Goal: Entertainment & Leisure: Consume media (video, audio)

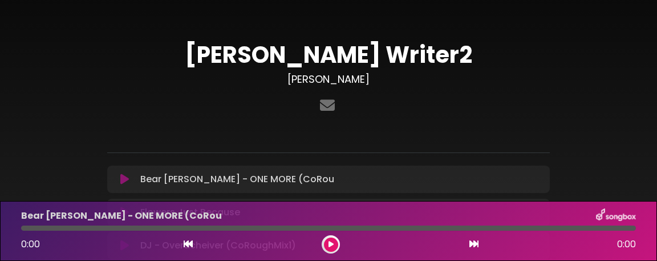
click at [128, 103] on div at bounding box center [328, 106] width 443 height 22
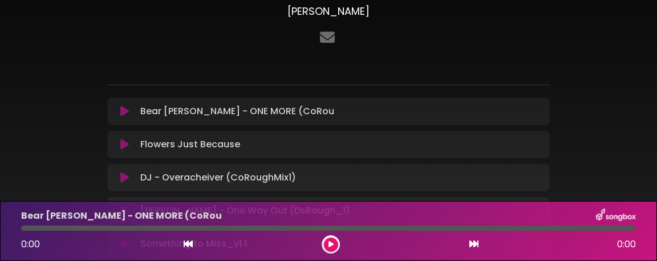
scroll to position [91, 0]
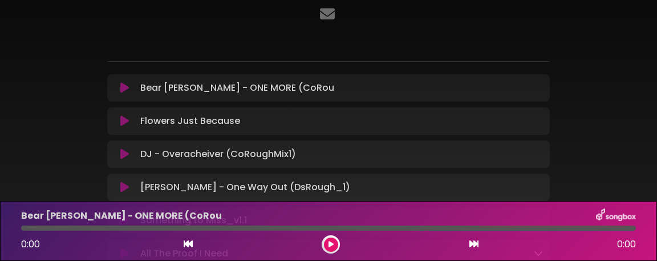
click at [124, 87] on icon at bounding box center [124, 87] width 9 height 11
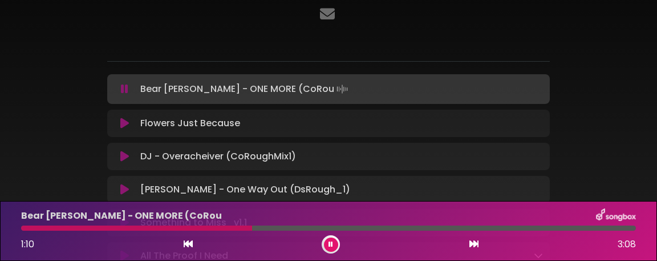
click at [124, 87] on icon at bounding box center [124, 88] width 7 height 11
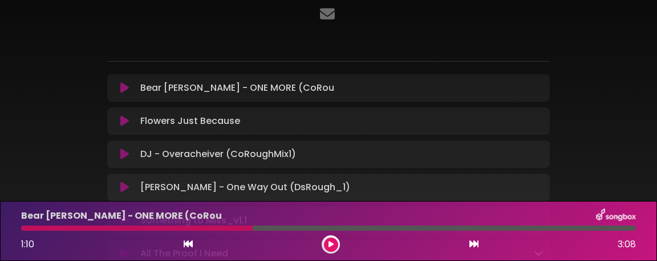
click at [124, 120] on icon at bounding box center [124, 120] width 9 height 11
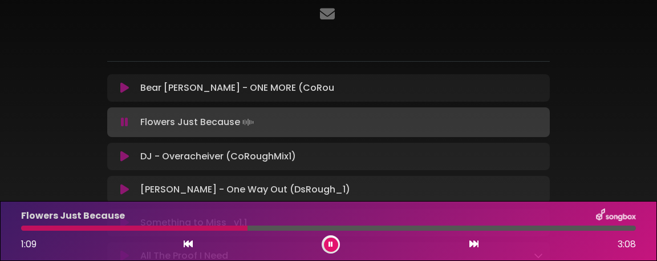
click at [124, 121] on icon at bounding box center [124, 121] width 7 height 11
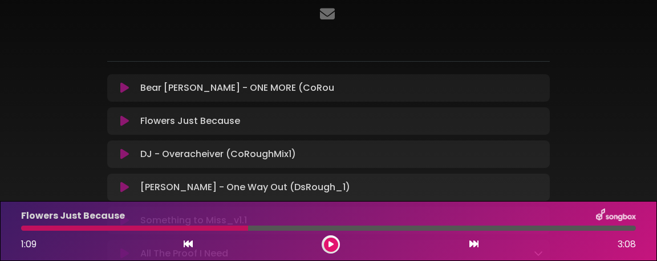
click at [123, 156] on icon at bounding box center [124, 153] width 9 height 11
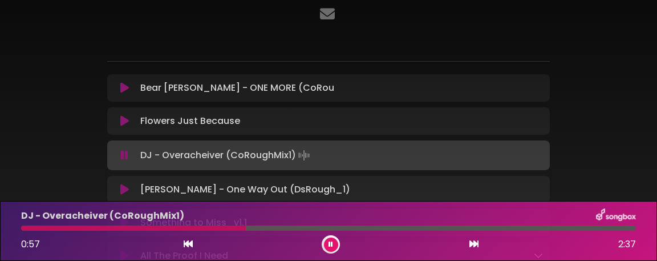
click at [123, 187] on icon at bounding box center [124, 189] width 9 height 11
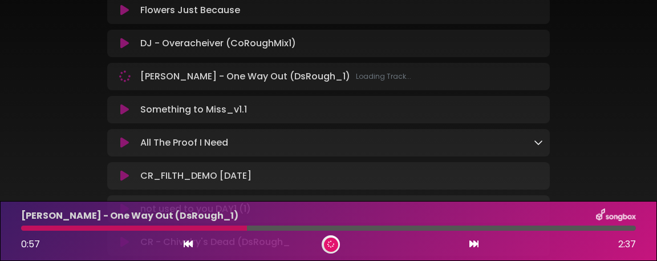
scroll to position [205, 0]
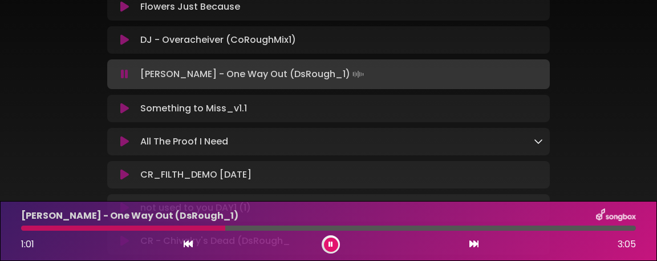
click at [124, 76] on icon at bounding box center [124, 73] width 7 height 11
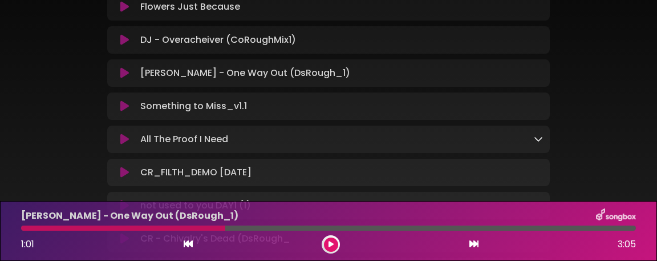
click at [125, 105] on icon at bounding box center [124, 105] width 9 height 11
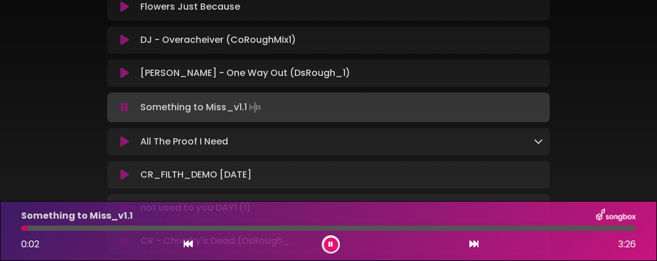
click at [125, 105] on icon at bounding box center [124, 107] width 7 height 11
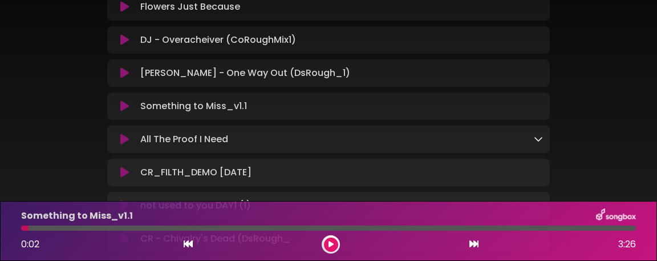
click at [125, 105] on icon at bounding box center [124, 105] width 9 height 11
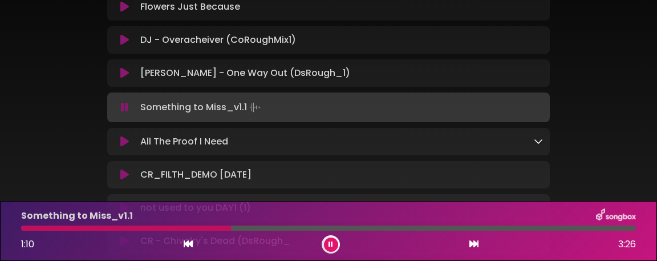
click at [125, 105] on icon at bounding box center [124, 107] width 7 height 11
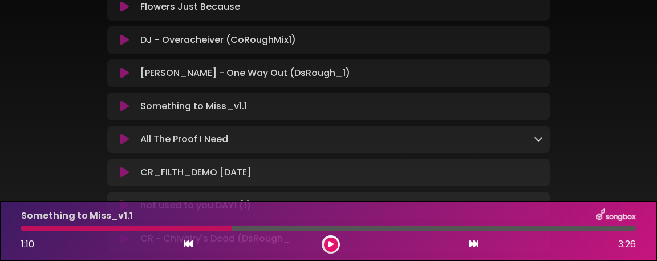
click at [125, 138] on icon at bounding box center [124, 138] width 9 height 11
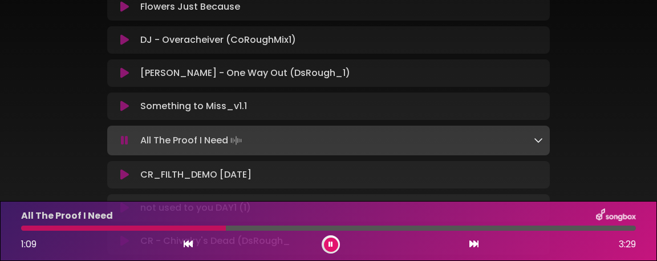
click at [125, 138] on icon at bounding box center [124, 140] width 7 height 11
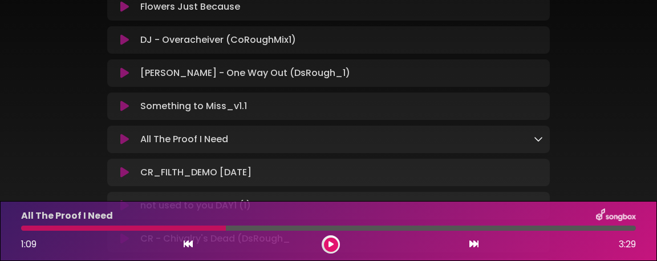
click at [128, 172] on icon at bounding box center [124, 172] width 9 height 11
click at [625, 123] on div "[PERSON_NAME] Writer2 [PERSON_NAME] ×" at bounding box center [328, 155] width 657 height 695
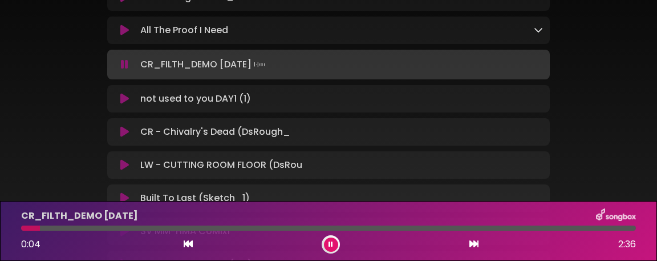
scroll to position [313, 0]
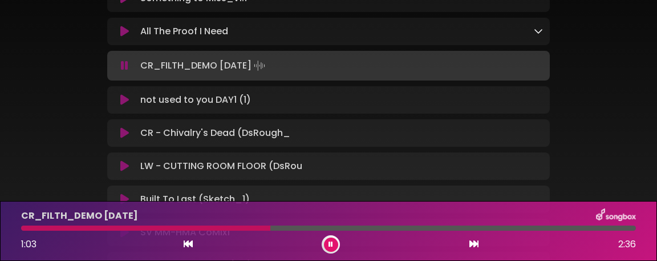
click at [119, 65] on button at bounding box center [125, 65] width 22 height 11
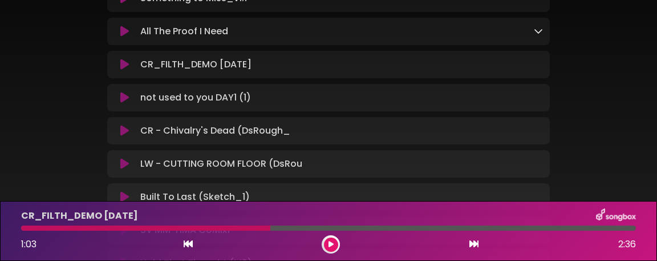
click at [131, 100] on button at bounding box center [125, 97] width 22 height 11
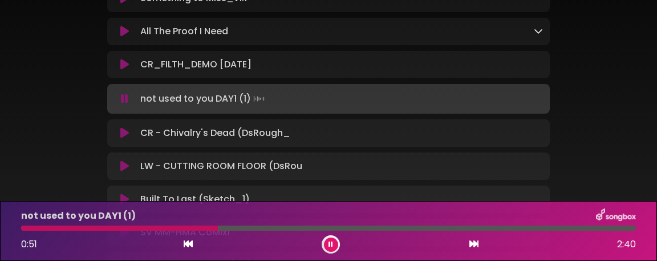
click at [331, 242] on icon at bounding box center [331, 244] width 5 height 7
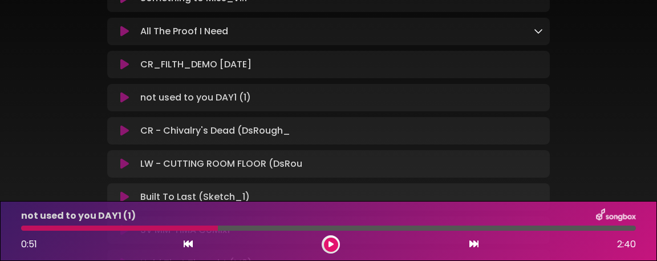
click at [326, 244] on button at bounding box center [331, 244] width 14 height 14
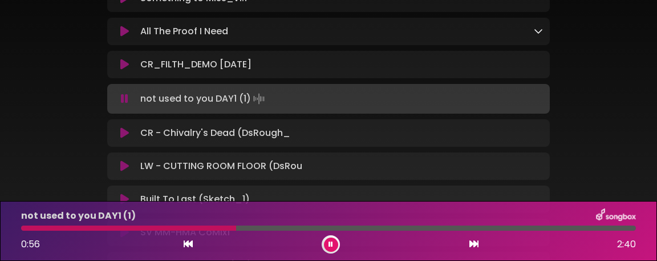
click at [207, 139] on p "CR - Chivalry's Dead (DsRough_ Loading Track..." at bounding box center [215, 133] width 150 height 14
click at [125, 128] on icon at bounding box center [124, 132] width 9 height 11
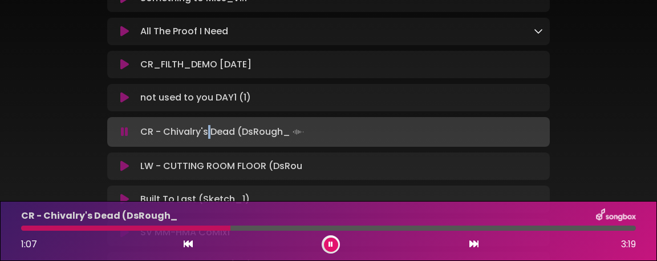
click at [127, 129] on icon at bounding box center [124, 131] width 7 height 11
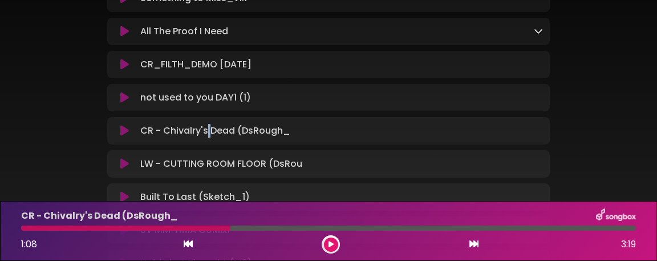
click at [124, 167] on icon at bounding box center [124, 163] width 9 height 11
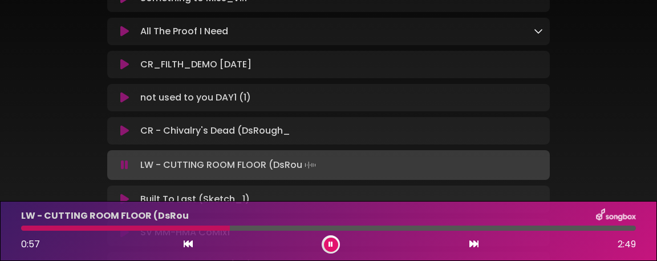
click at [591, 132] on div "[PERSON_NAME] Writer2 [PERSON_NAME] ×" at bounding box center [329, 49] width 548 height 697
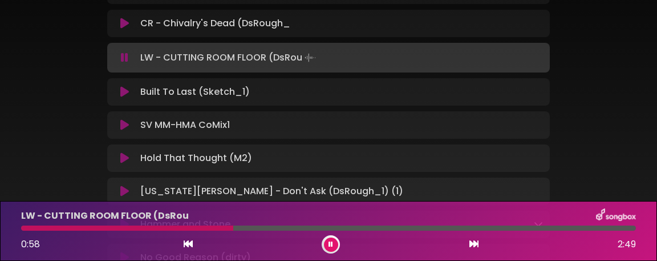
scroll to position [427, 0]
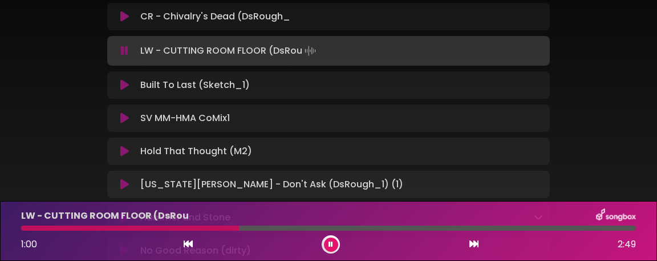
click at [123, 90] on icon at bounding box center [124, 84] width 9 height 11
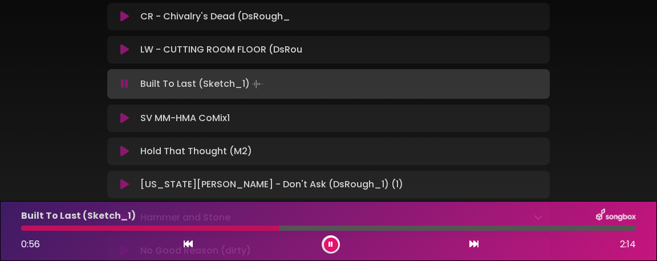
click at [122, 119] on icon at bounding box center [124, 117] width 9 height 11
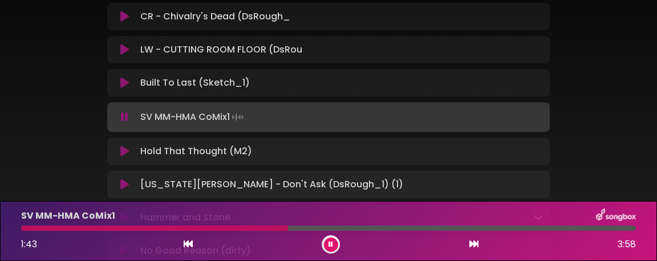
click at [330, 246] on icon at bounding box center [331, 244] width 5 height 7
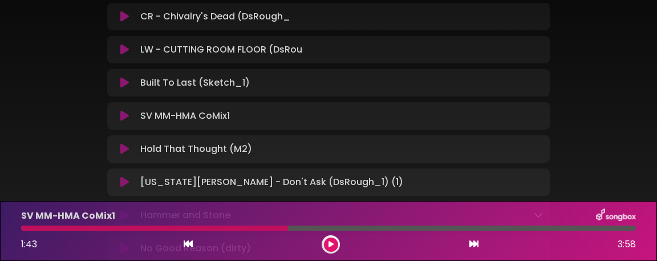
click at [128, 147] on icon at bounding box center [124, 148] width 9 height 11
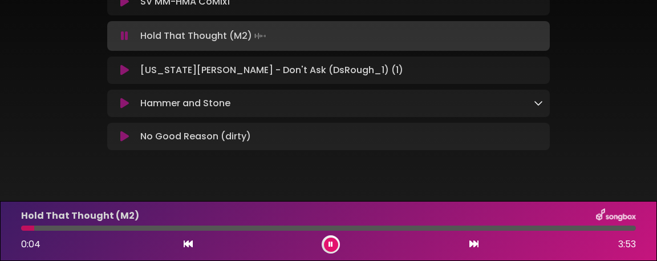
scroll to position [518, 0]
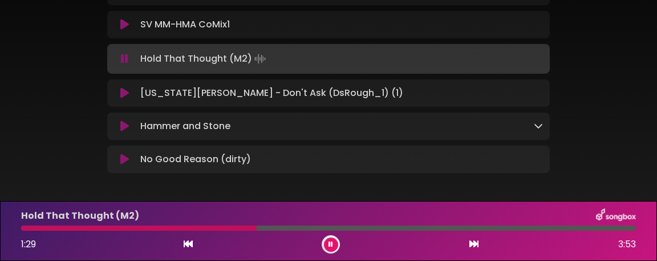
click at [121, 93] on icon at bounding box center [124, 92] width 9 height 11
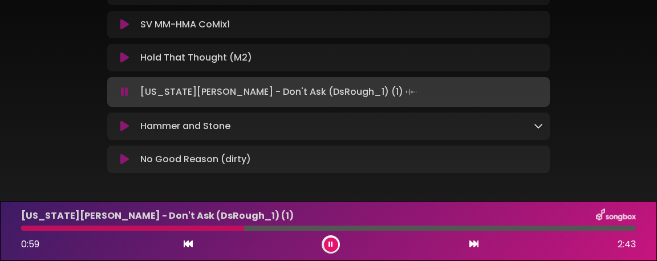
click at [125, 122] on icon at bounding box center [124, 125] width 9 height 11
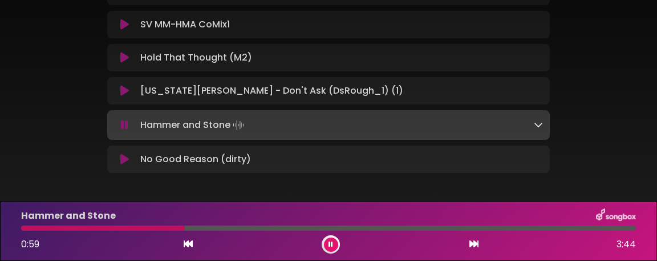
click at [125, 126] on icon at bounding box center [124, 124] width 7 height 11
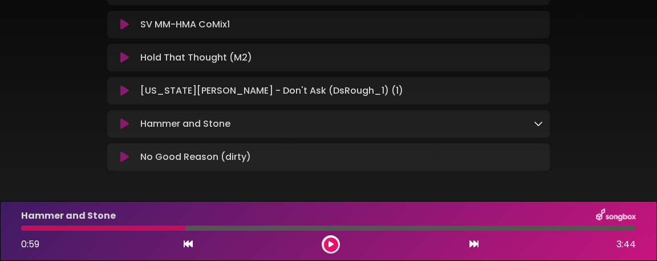
click at [124, 156] on icon at bounding box center [124, 156] width 9 height 11
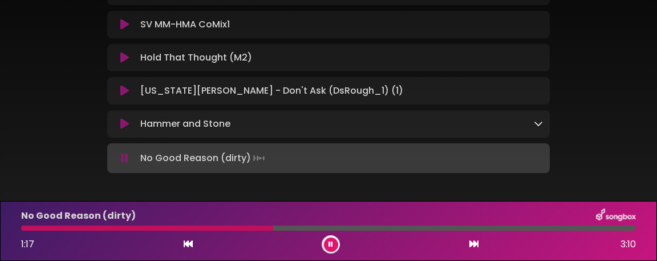
click at [124, 156] on icon at bounding box center [124, 157] width 7 height 11
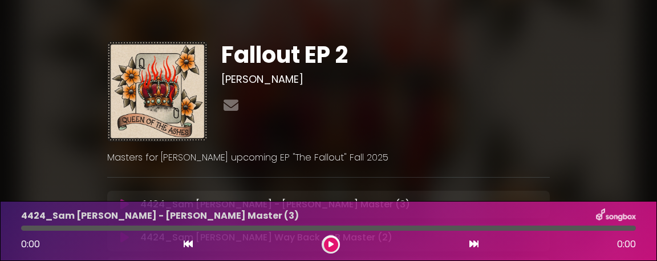
click at [462, 132] on div "Fallout EP 2 [PERSON_NAME]" at bounding box center [385, 91] width 342 height 100
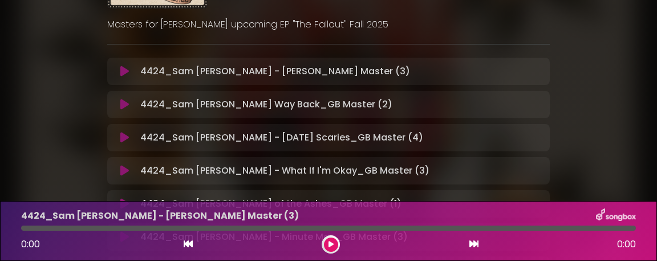
scroll to position [137, 0]
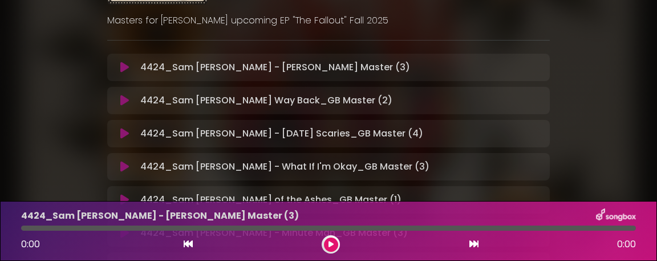
click at [124, 63] on icon at bounding box center [124, 67] width 9 height 11
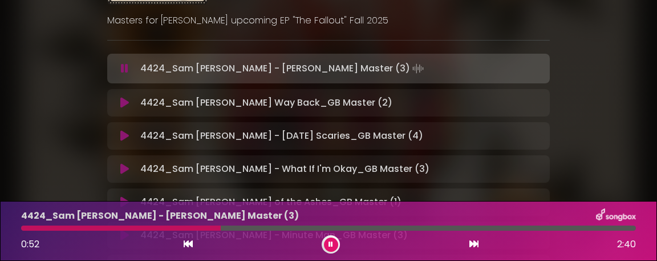
click at [122, 103] on icon at bounding box center [124, 102] width 9 height 11
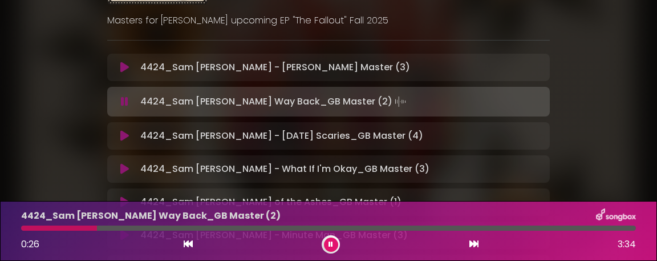
click at [124, 106] on icon at bounding box center [124, 101] width 7 height 11
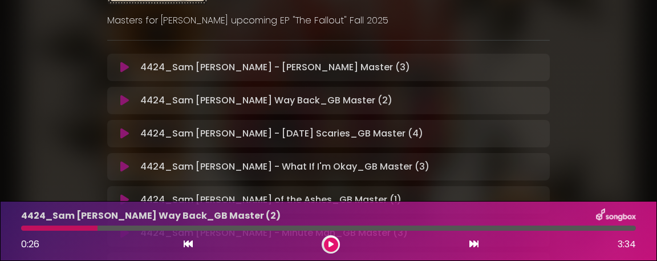
click at [123, 66] on icon at bounding box center [124, 67] width 9 height 11
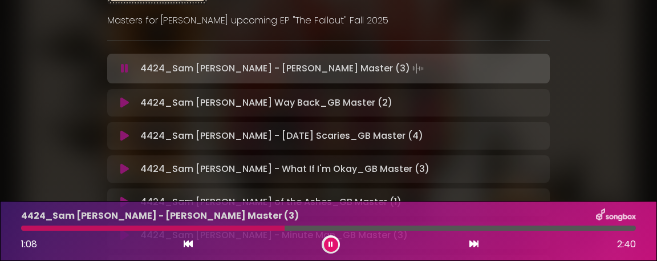
click at [123, 109] on div "4424_Sam [PERSON_NAME] Way Back_GB Master (2) Loading Track... Name" at bounding box center [328, 102] width 443 height 27
click at [123, 103] on icon at bounding box center [124, 102] width 9 height 11
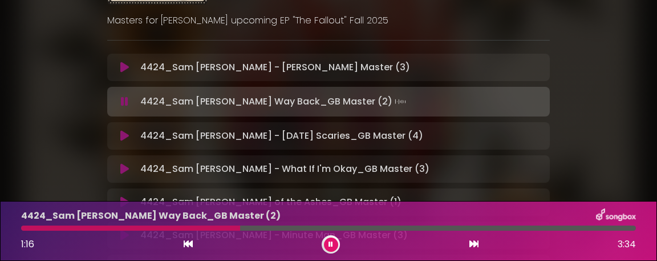
click at [129, 96] on button at bounding box center [125, 101] width 22 height 11
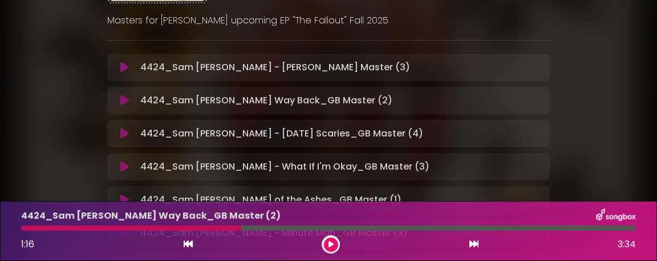
click at [123, 132] on icon at bounding box center [124, 133] width 9 height 11
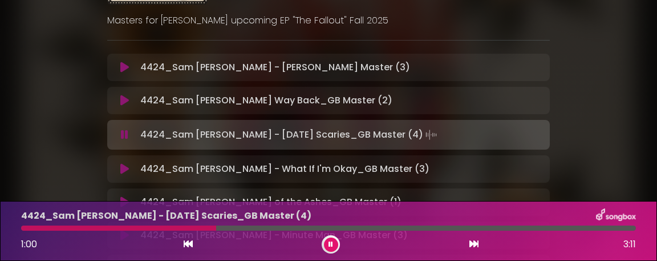
click at [123, 132] on icon at bounding box center [124, 134] width 7 height 11
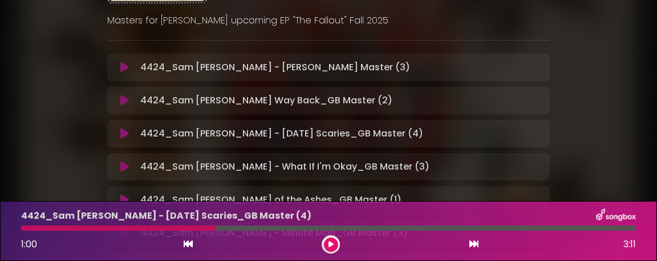
click at [122, 164] on icon at bounding box center [124, 166] width 9 height 11
click at [601, 116] on div "Fallout EP 2 [PERSON_NAME] ×" at bounding box center [329, 88] width 548 height 422
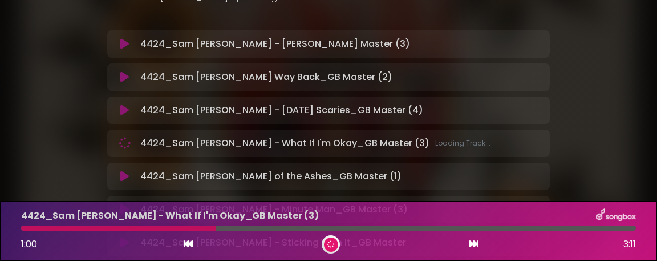
scroll to position [160, 0]
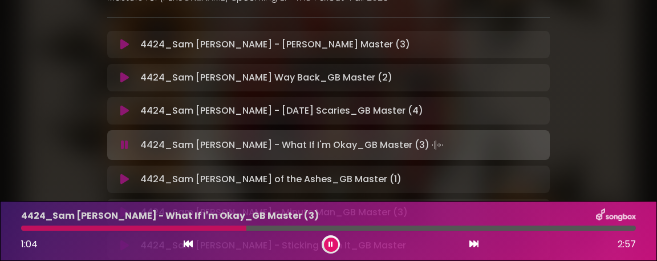
click at [128, 143] on icon at bounding box center [125, 144] width 14 height 13
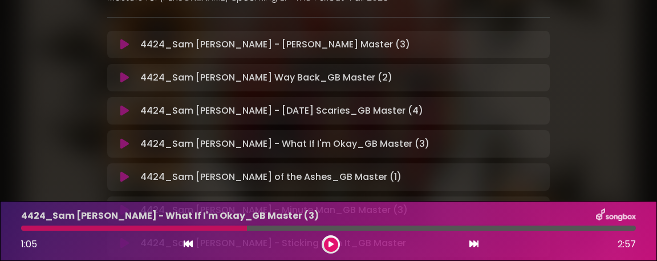
click at [121, 177] on icon at bounding box center [124, 176] width 9 height 11
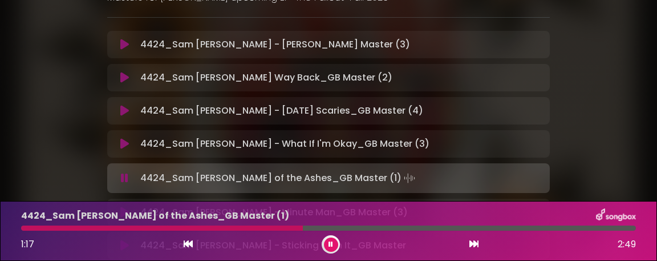
click at [332, 242] on icon at bounding box center [331, 244] width 8 height 8
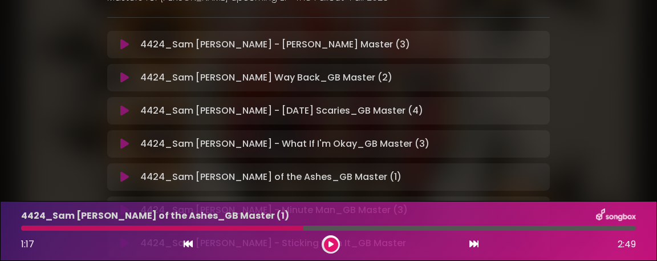
click at [630, 100] on div "Fallout EP 2 [PERSON_NAME] ×" at bounding box center [328, 65] width 657 height 422
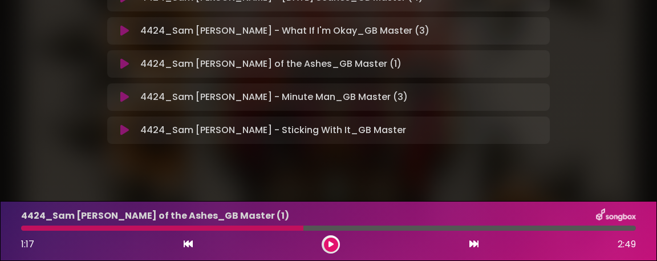
scroll to position [274, 0]
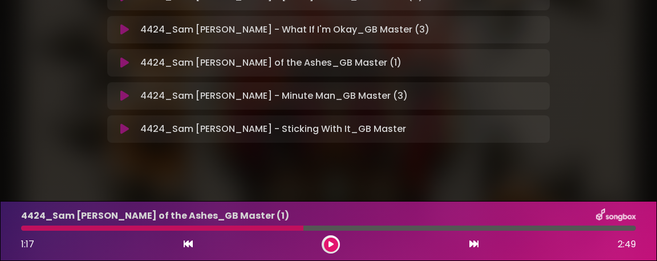
click at [124, 100] on icon at bounding box center [124, 95] width 9 height 11
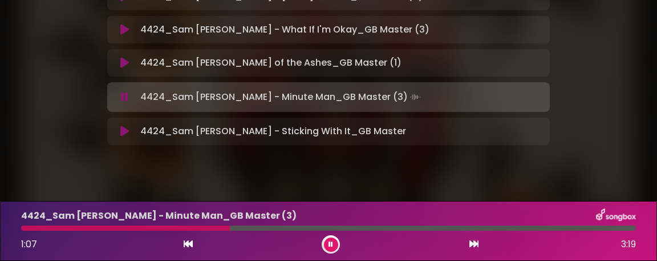
click at [124, 100] on icon at bounding box center [124, 96] width 7 height 11
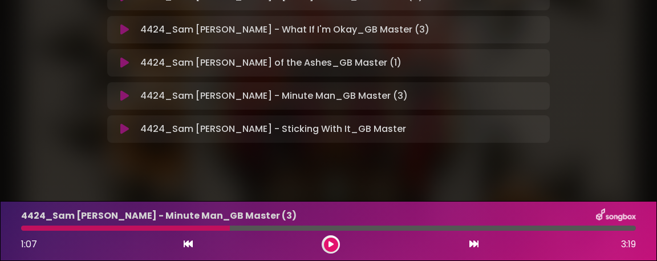
click at [122, 128] on icon at bounding box center [124, 128] width 9 height 11
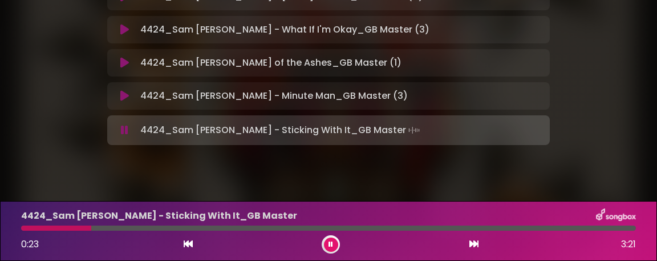
click at [334, 244] on button at bounding box center [331, 244] width 14 height 14
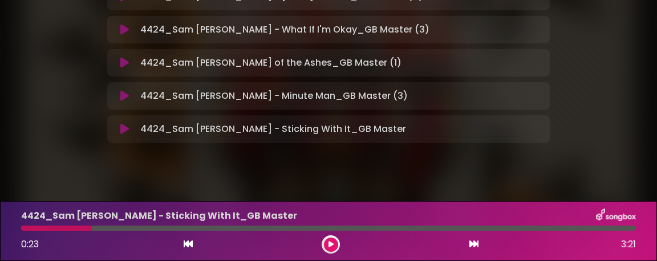
drag, startPoint x: 652, startPoint y: 102, endPoint x: 622, endPoint y: 33, distance: 75.3
